Goal: Navigation & Orientation: Find specific page/section

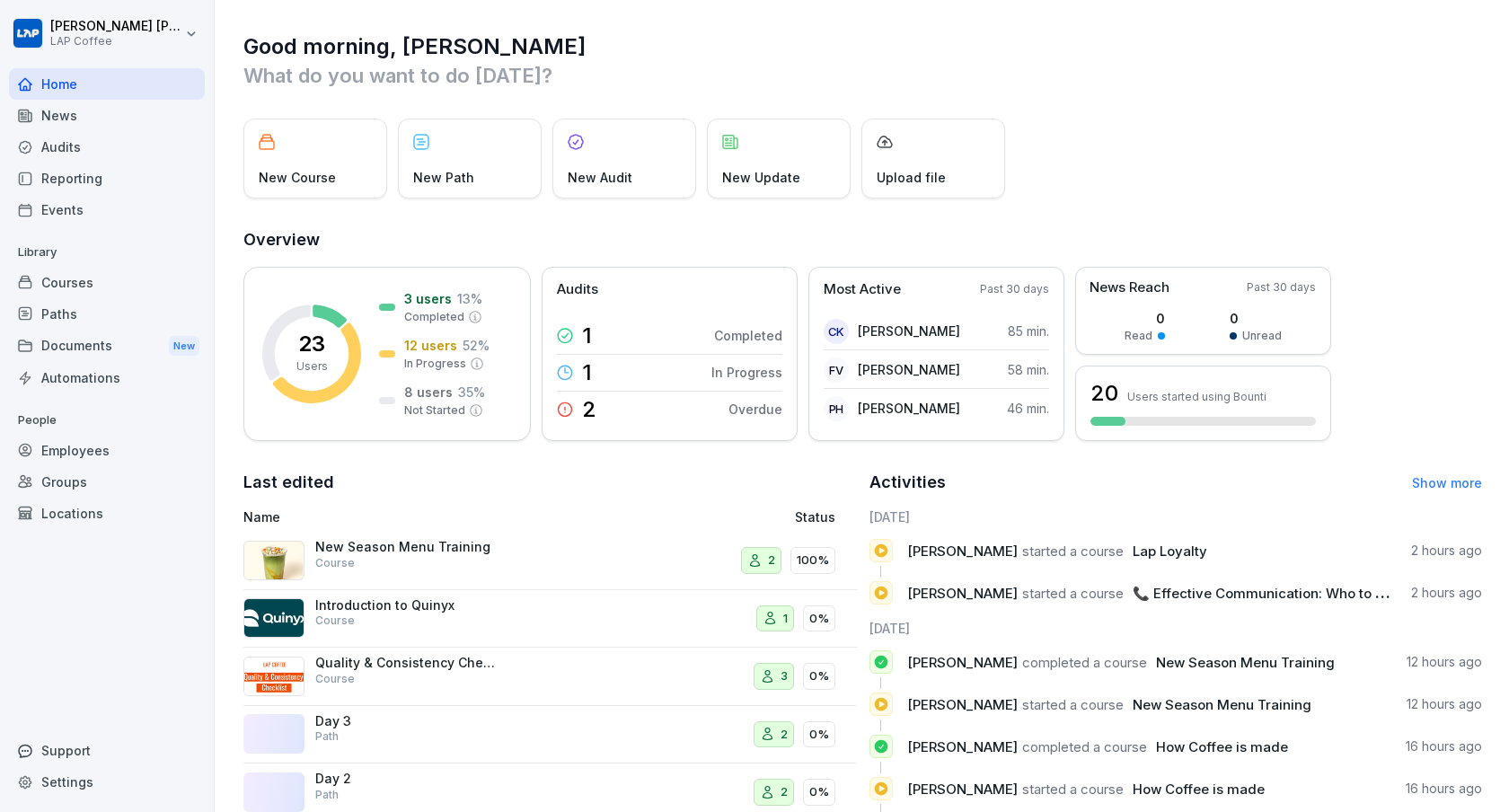
scroll to position [119, 0]
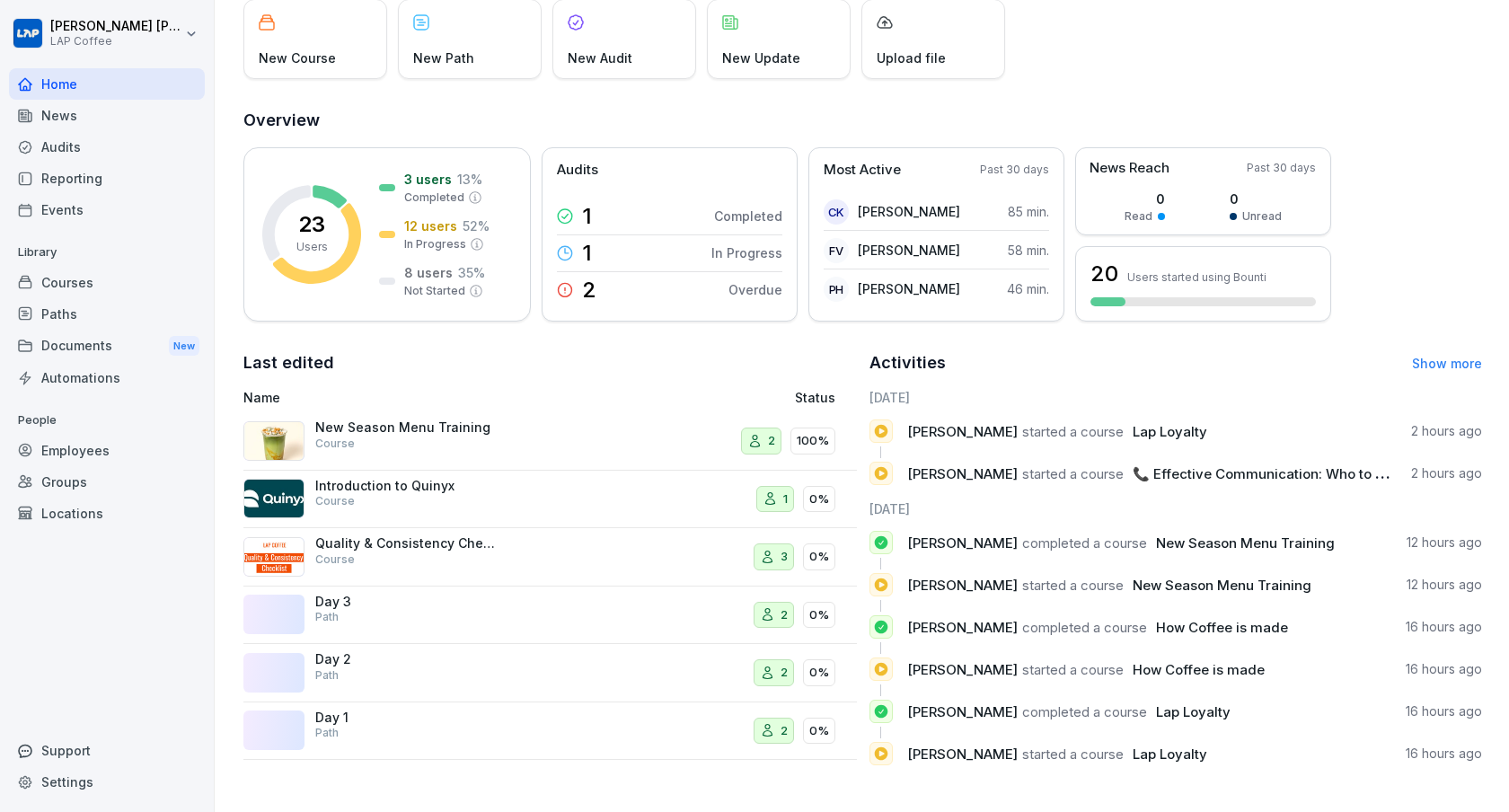
click at [114, 134] on div "Audits" at bounding box center [107, 147] width 196 height 31
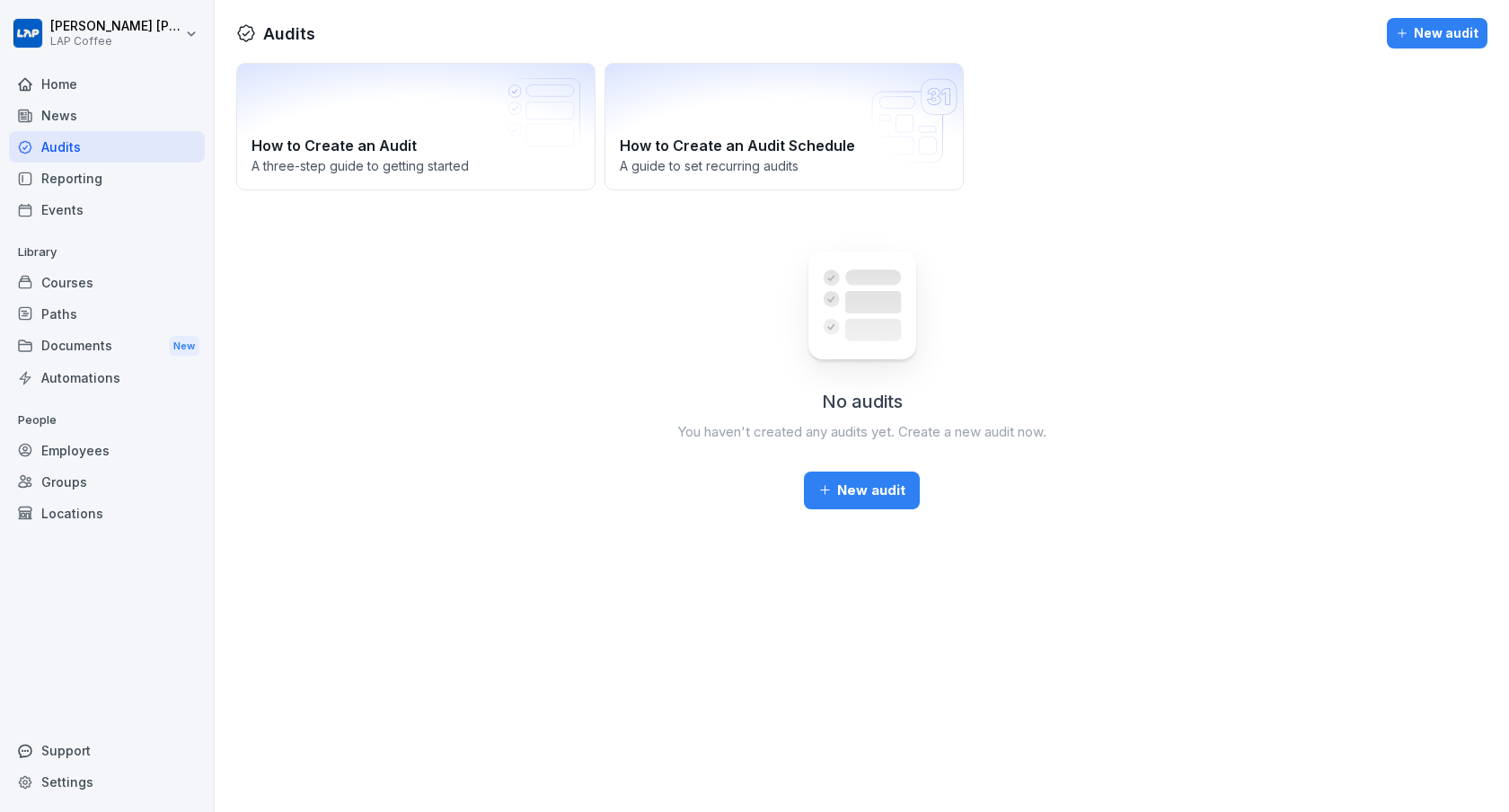
click at [113, 119] on div "News" at bounding box center [107, 116] width 196 height 31
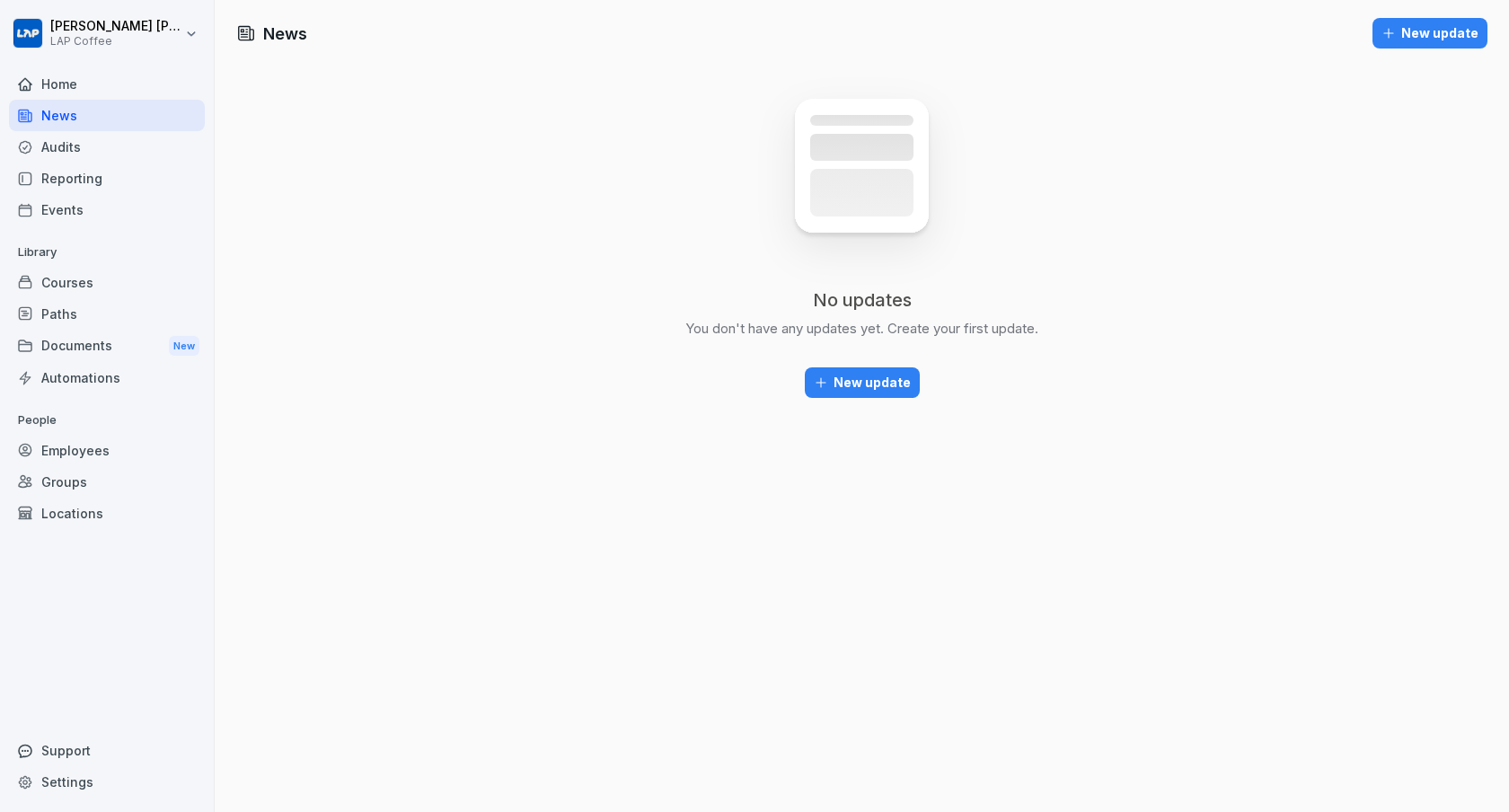
click at [347, 196] on div "News New update No updates You don't have any updates yet. Create your first up…" at bounding box center [862, 406] width 1295 height 812
click at [67, 96] on div "Home" at bounding box center [107, 84] width 196 height 31
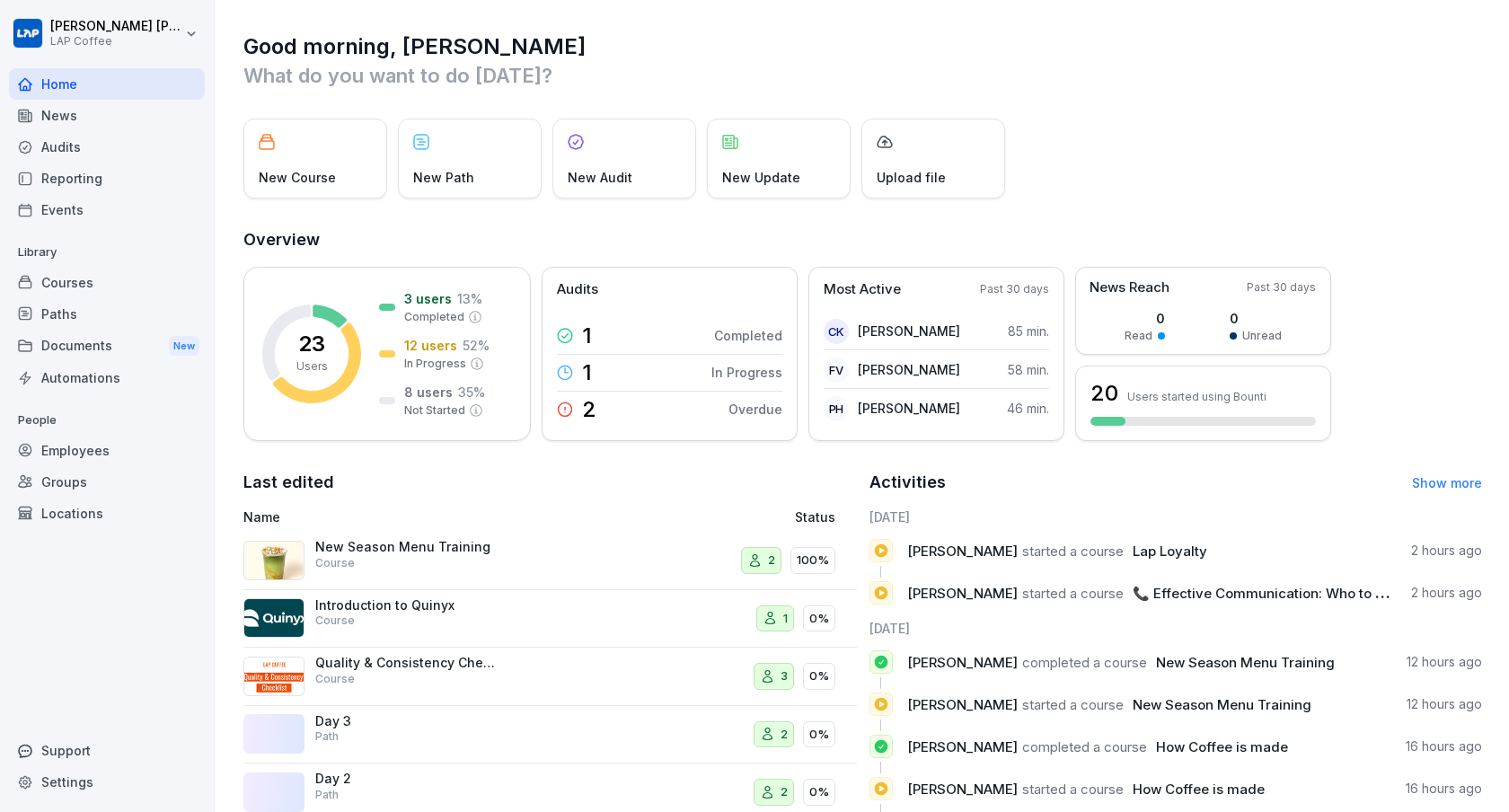
click at [791, 52] on h1 "Good morning, [PERSON_NAME]" at bounding box center [863, 46] width 1239 height 28
click at [78, 580] on div "Home News Audits Reporting Events Library Courses Paths Documents New Automatio…" at bounding box center [107, 430] width 196 height 745
click at [105, 347] on div "Documents New" at bounding box center [107, 346] width 196 height 33
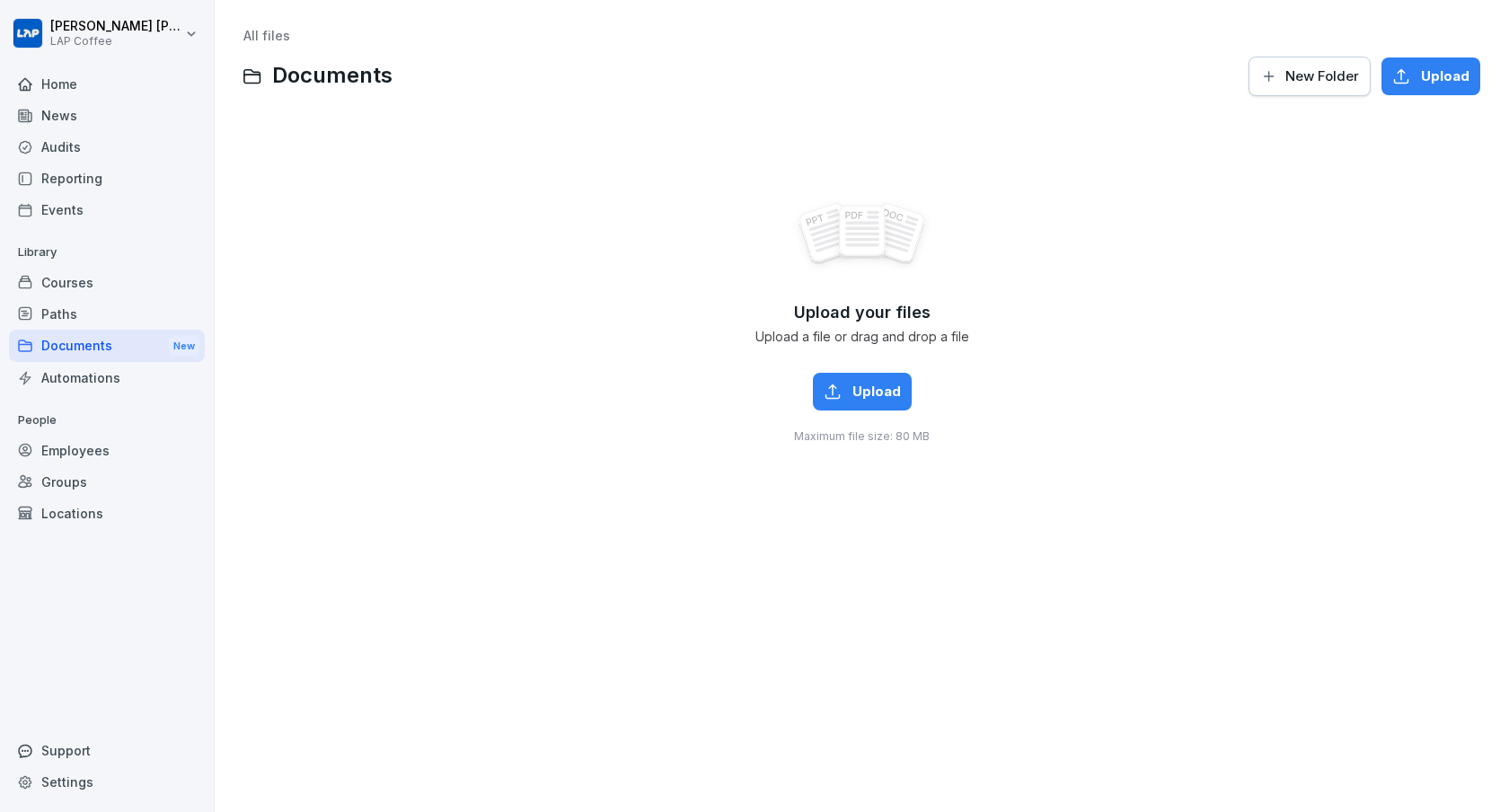
click at [366, 151] on div "Upload your files Upload a file or drag and drop a file Upload Maximum file siz…" at bounding box center [862, 321] width 1237 height 404
